Goal: Information Seeking & Learning: Learn about a topic

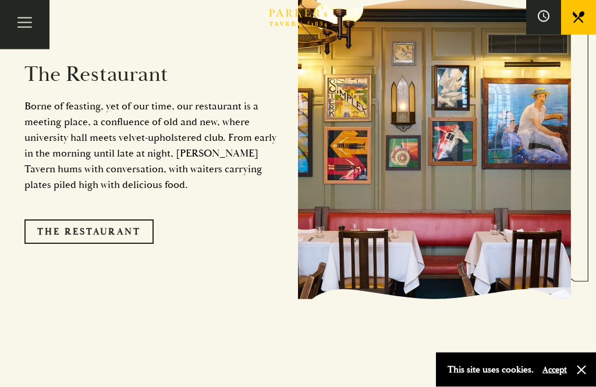
scroll to position [934, 0]
click at [126, 232] on link "The Restaurant" at bounding box center [88, 231] width 129 height 24
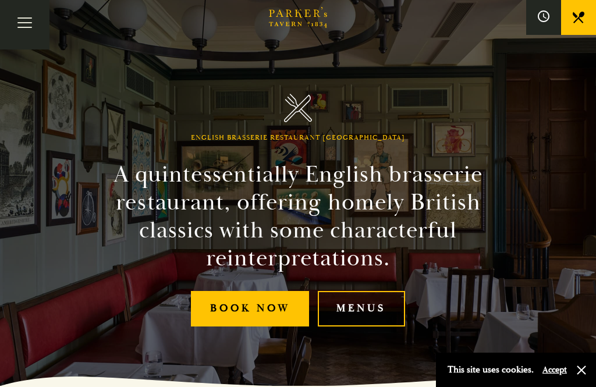
scroll to position [16, 0]
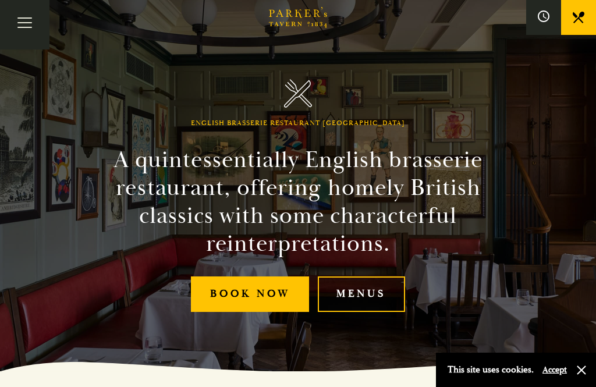
click at [366, 301] on link "Menus" at bounding box center [361, 293] width 87 height 35
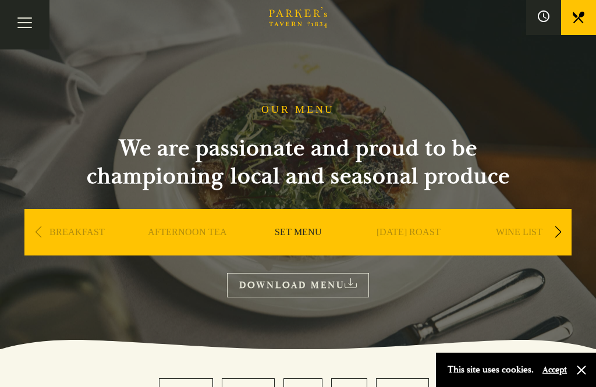
click at [557, 230] on div "Next slide" at bounding box center [558, 232] width 16 height 26
click at [563, 224] on div "Next slide" at bounding box center [558, 232] width 16 height 26
click at [399, 226] on link "A LA CARTE" at bounding box center [409, 249] width 54 height 47
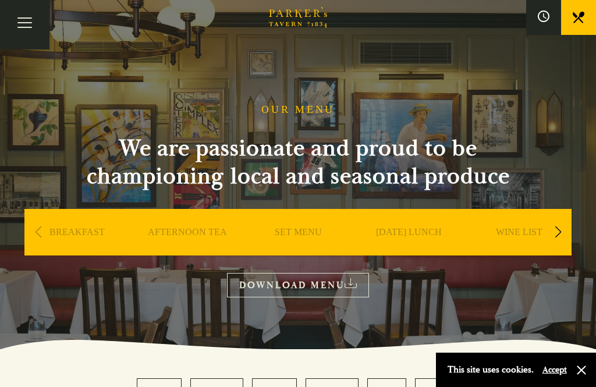
click at [556, 225] on div "Next slide" at bounding box center [558, 232] width 16 height 26
click at [558, 234] on div "Next slide" at bounding box center [558, 232] width 16 height 26
click at [520, 226] on link "DESSERT" at bounding box center [518, 249] width 41 height 47
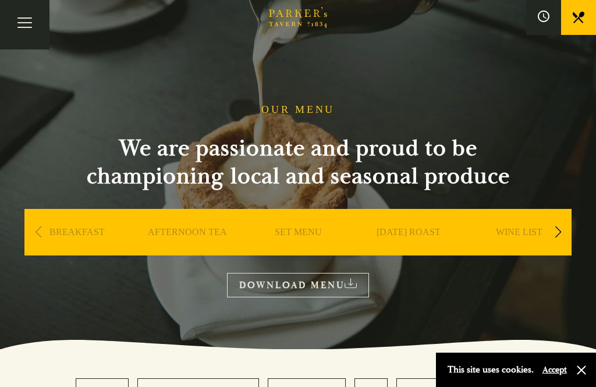
click at [27, 21] on button "Toggle navigation" at bounding box center [24, 24] width 49 height 49
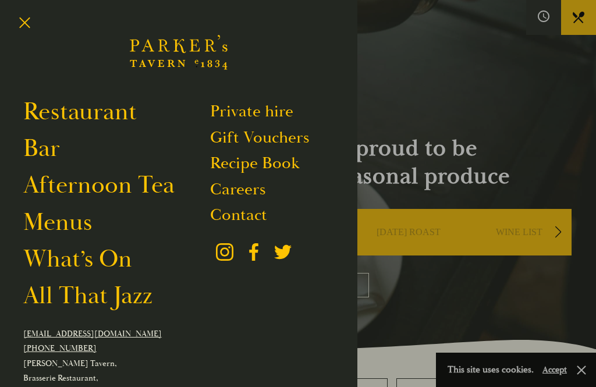
click at [125, 197] on link "Afternoon Tea" at bounding box center [98, 185] width 151 height 30
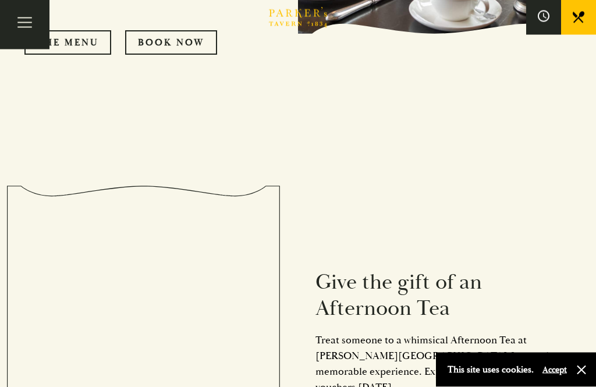
scroll to position [779, 0]
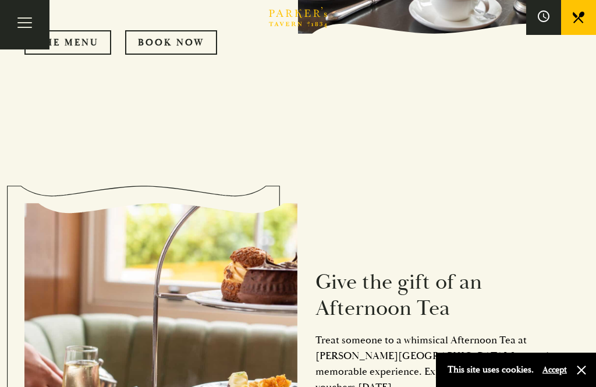
click at [88, 55] on link "The Menu" at bounding box center [67, 42] width 87 height 24
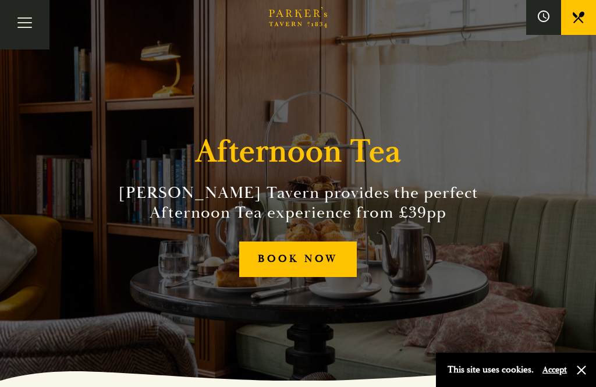
scroll to position [0, 0]
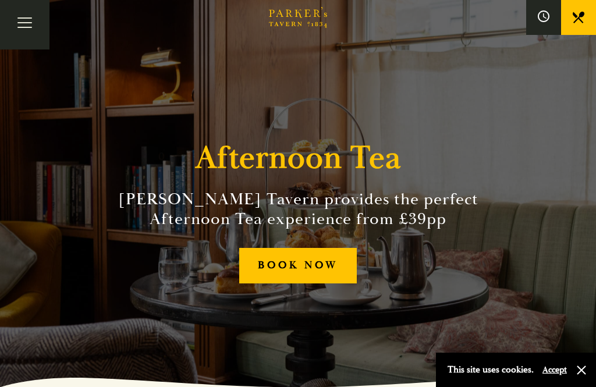
click at [31, 20] on button "Toggle navigation" at bounding box center [24, 24] width 49 height 49
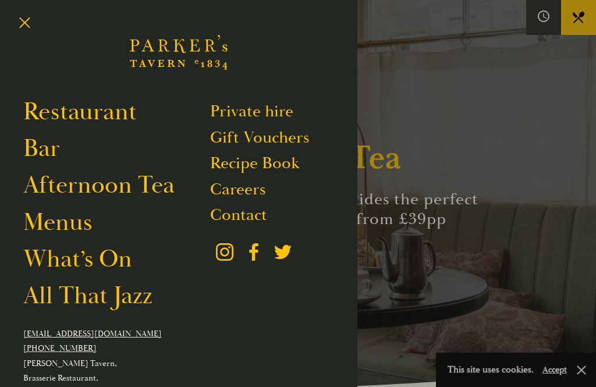
click at [476, 198] on div at bounding box center [298, 193] width 596 height 387
